Goal: Check status: Check status

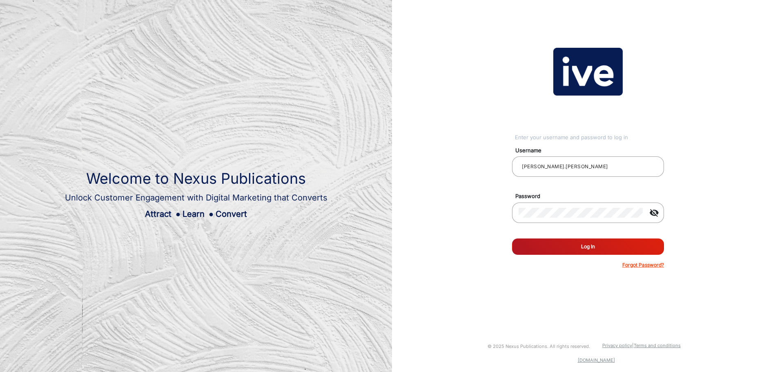
click at [560, 245] on button "Log In" at bounding box center [588, 246] width 152 height 16
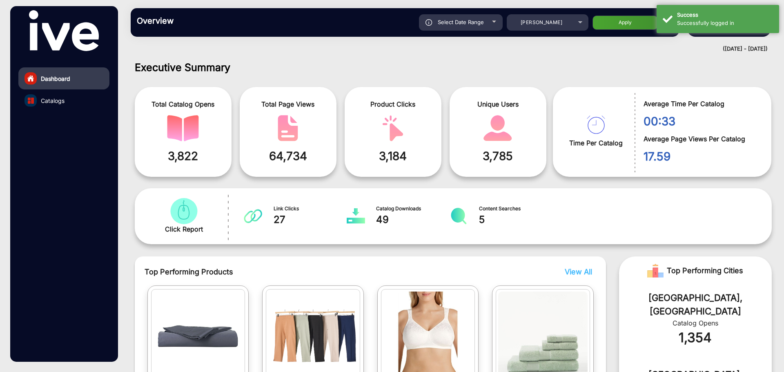
scroll to position [6, 0]
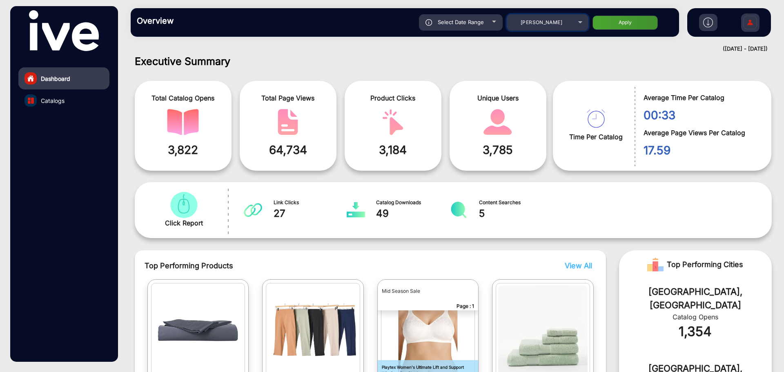
click at [562, 25] on div "[PERSON_NAME]" at bounding box center [541, 23] width 65 height 10
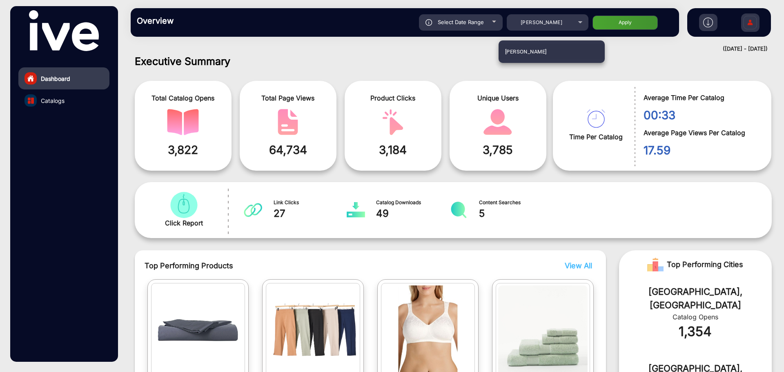
click at [477, 22] on div at bounding box center [392, 186] width 784 height 372
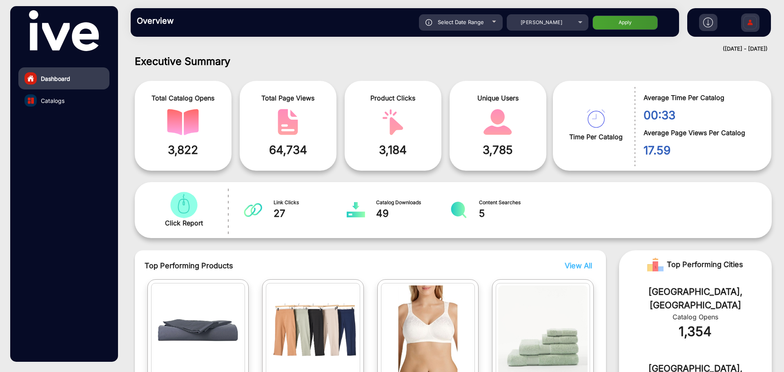
click at [482, 20] on span "Select Date Range" at bounding box center [461, 22] width 46 height 7
type input "[DATE]"
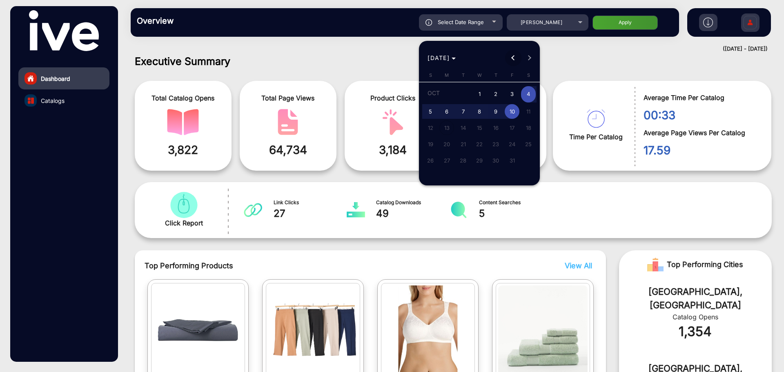
click at [516, 57] on button "Previous month" at bounding box center [513, 58] width 16 height 16
click at [526, 144] on span "20" at bounding box center [528, 142] width 15 height 15
type input "[DATE]"
click at [533, 59] on span "Next month" at bounding box center [529, 58] width 16 height 16
click at [512, 107] on span "10" at bounding box center [512, 111] width 15 height 15
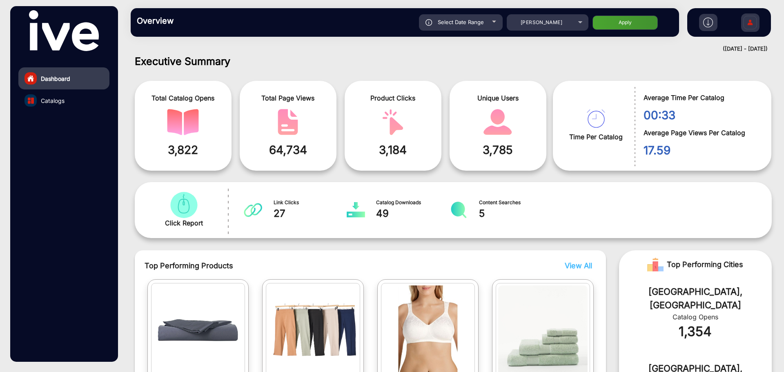
type input "[DATE]"
click at [634, 23] on button "Apply" at bounding box center [625, 23] width 65 height 14
type input "[DATE]"
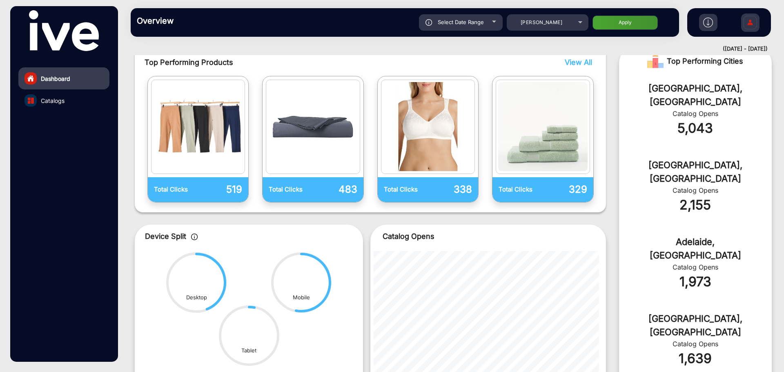
scroll to position [210, 0]
